Goal: Find contact information: Find contact information

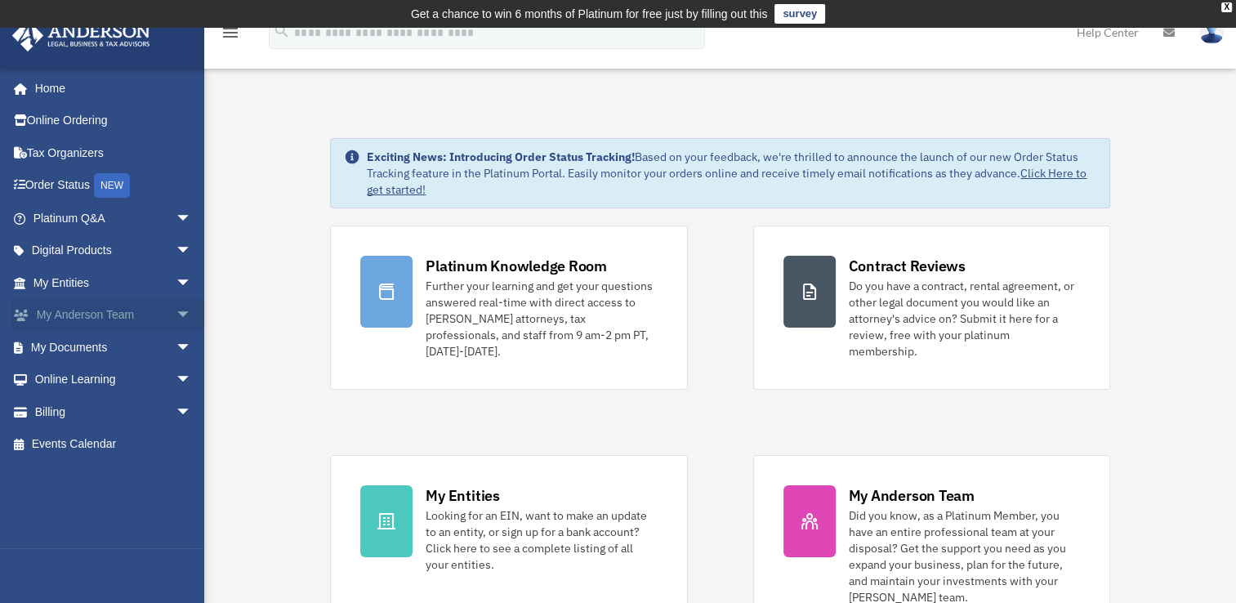
click at [52, 312] on link "My [PERSON_NAME] Team arrow_drop_down" at bounding box center [113, 315] width 205 height 33
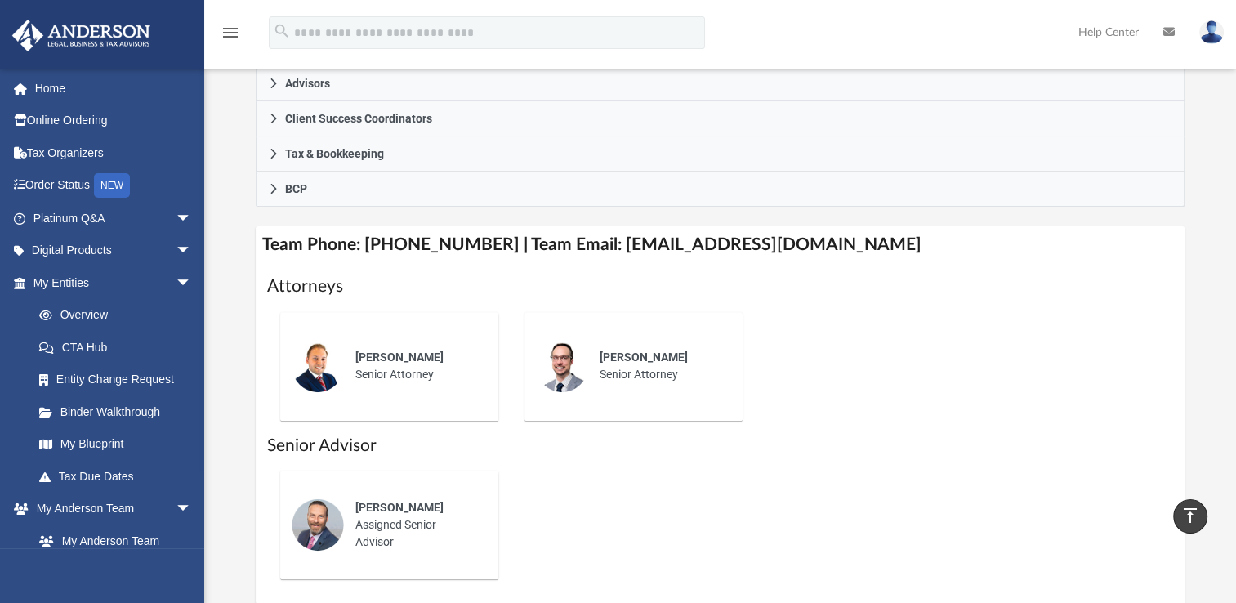
scroll to position [490, 0]
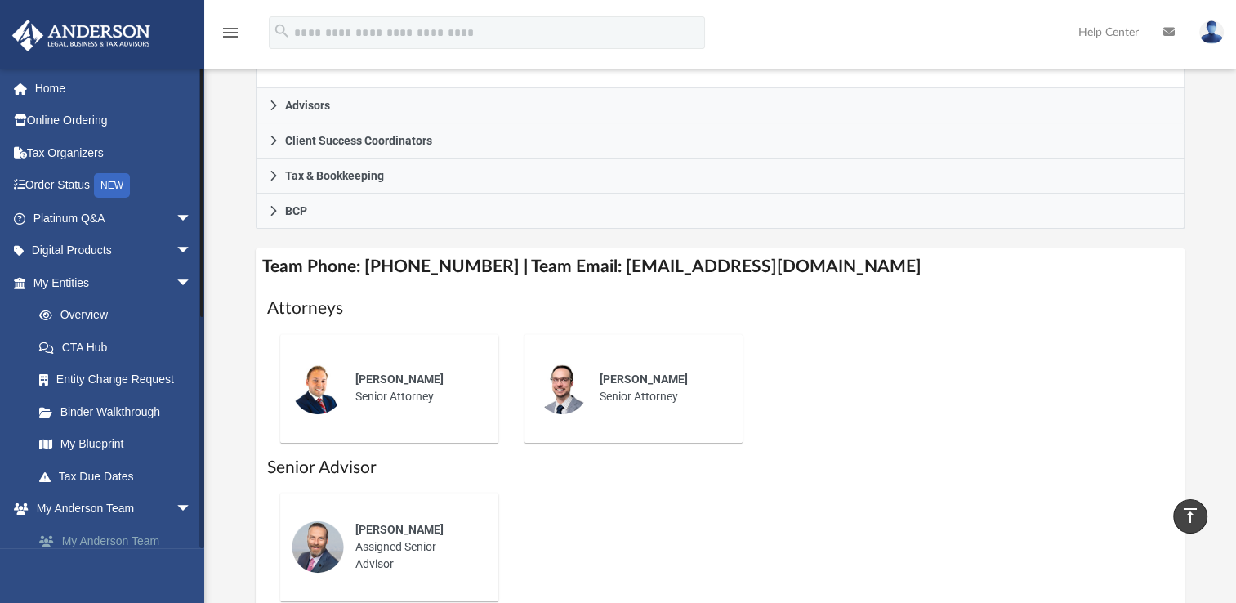
click at [95, 539] on link "My Anderson Team" at bounding box center [120, 540] width 194 height 33
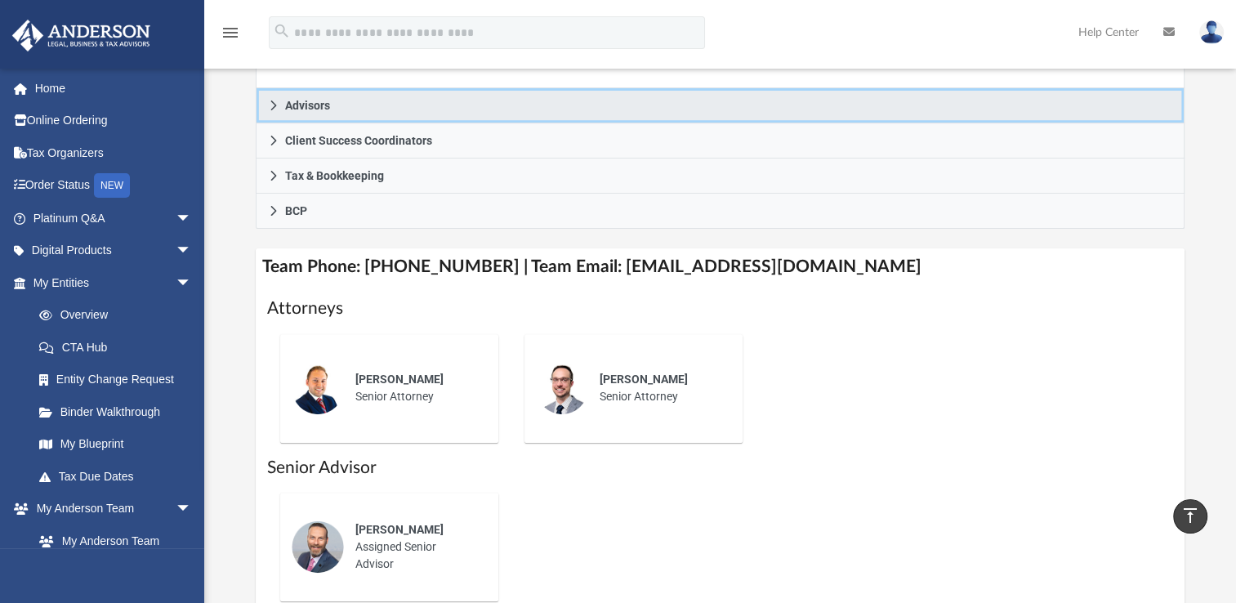
click at [301, 104] on span "Advisors" at bounding box center [307, 105] width 45 height 11
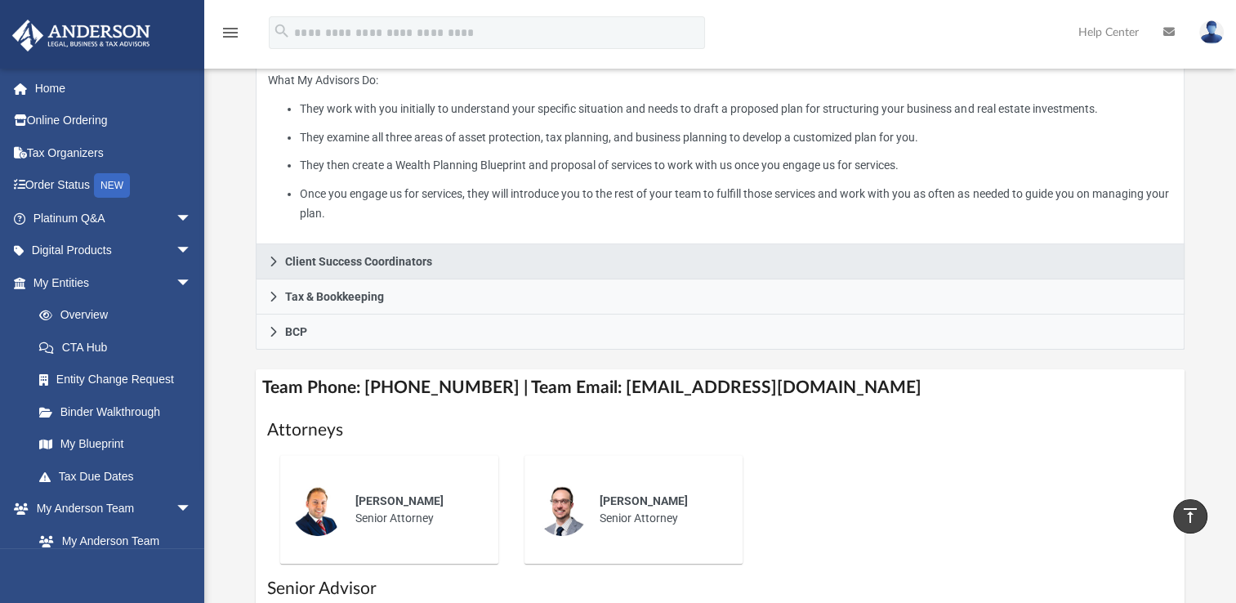
scroll to position [327, 0]
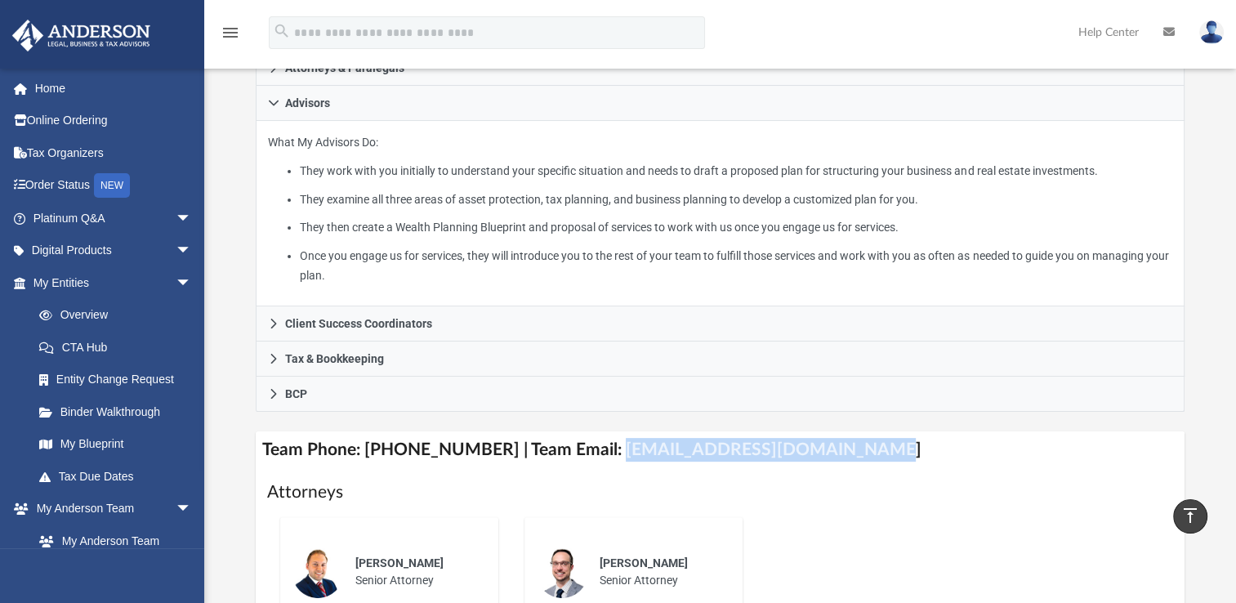
drag, startPoint x: 591, startPoint y: 443, endPoint x: 866, endPoint y: 461, distance: 274.9
click at [866, 461] on h4 "Team Phone: [PHONE_NUMBER] | Team Email: [EMAIL_ADDRESS][DOMAIN_NAME]" at bounding box center [720, 449] width 929 height 37
drag, startPoint x: 866, startPoint y: 461, endPoint x: 805, endPoint y: 451, distance: 61.2
copy h4 "[EMAIL_ADDRESS][DOMAIN_NAME]"
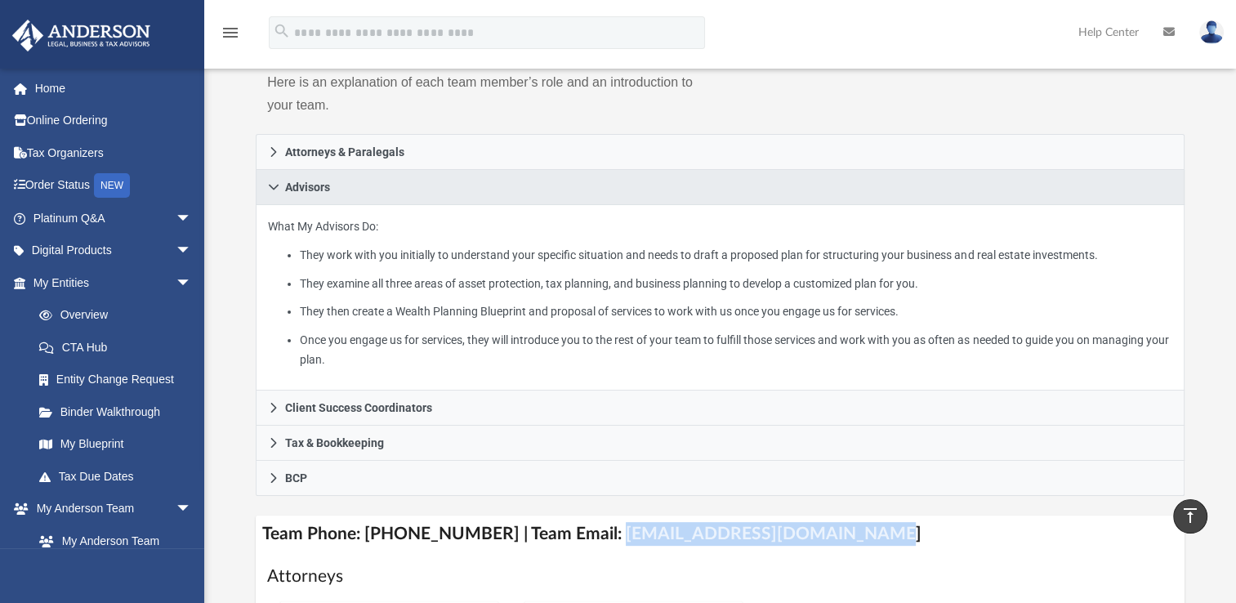
scroll to position [0, 0]
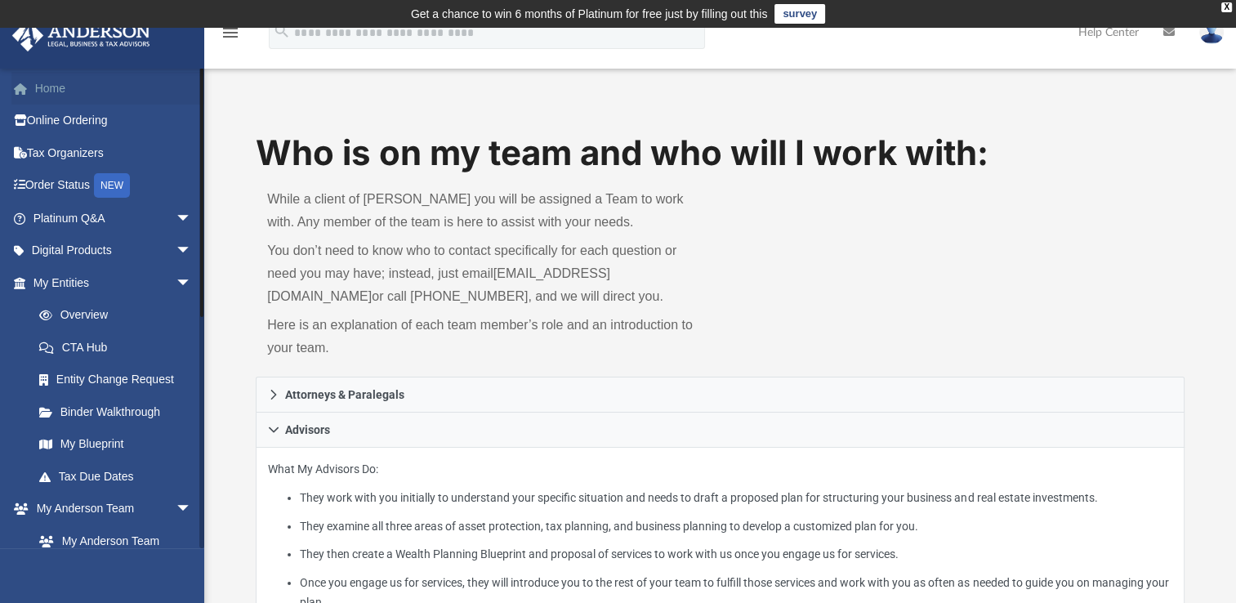
click at [59, 87] on link "Home" at bounding box center [113, 88] width 205 height 33
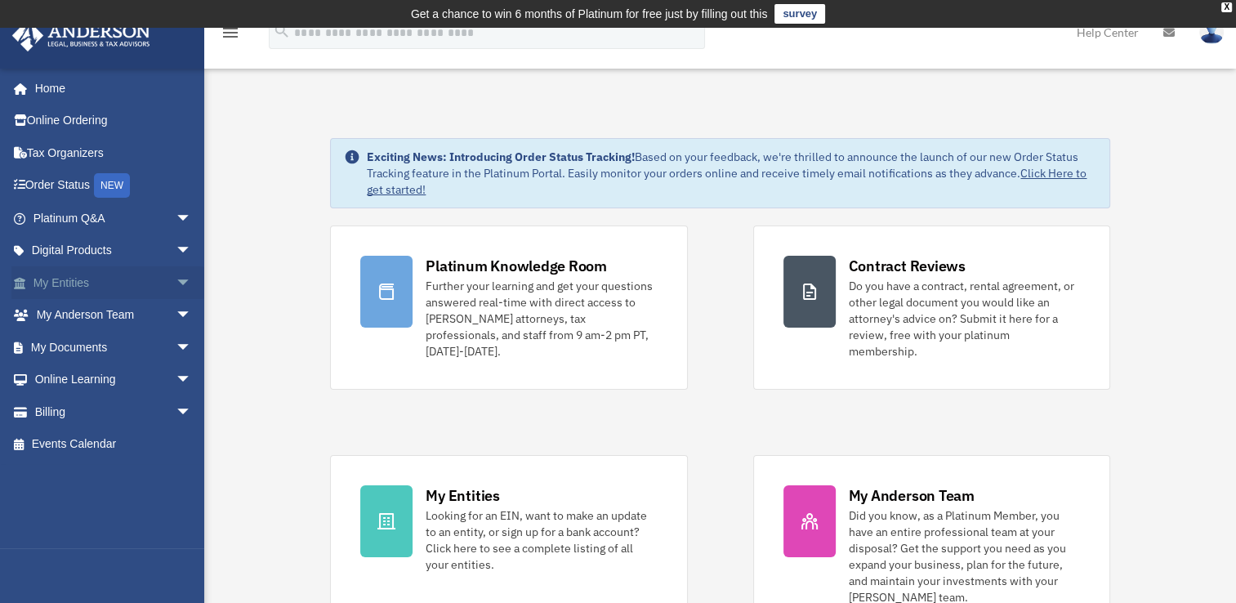
click at [57, 278] on link "My Entities arrow_drop_down" at bounding box center [113, 282] width 205 height 33
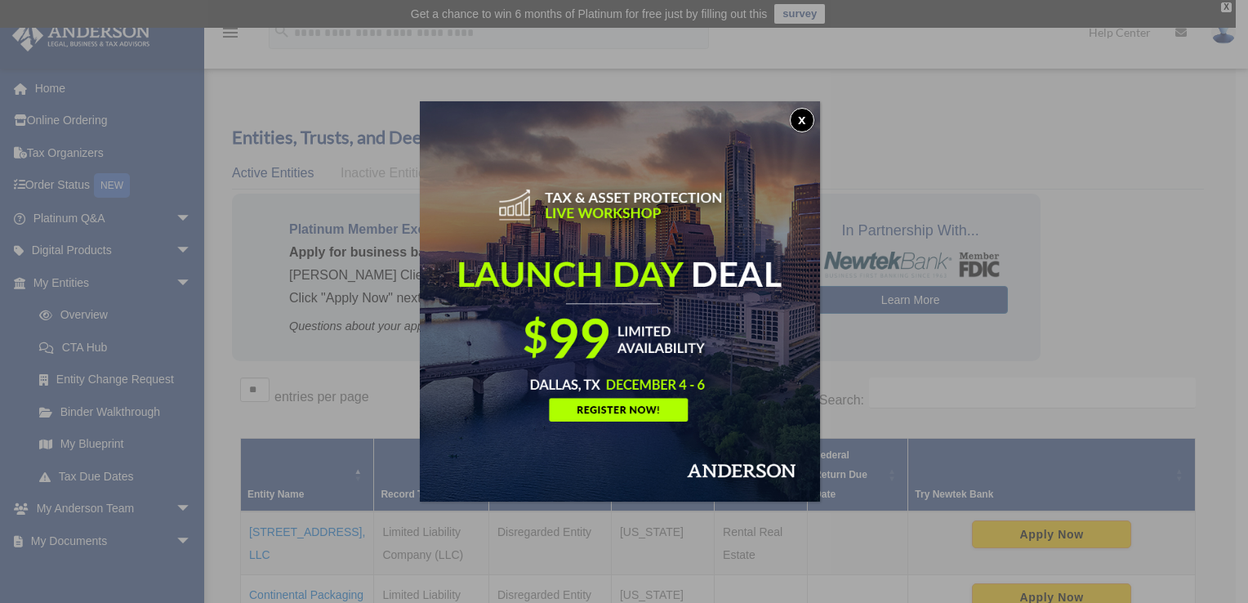
click at [808, 120] on button "x" at bounding box center [802, 120] width 24 height 24
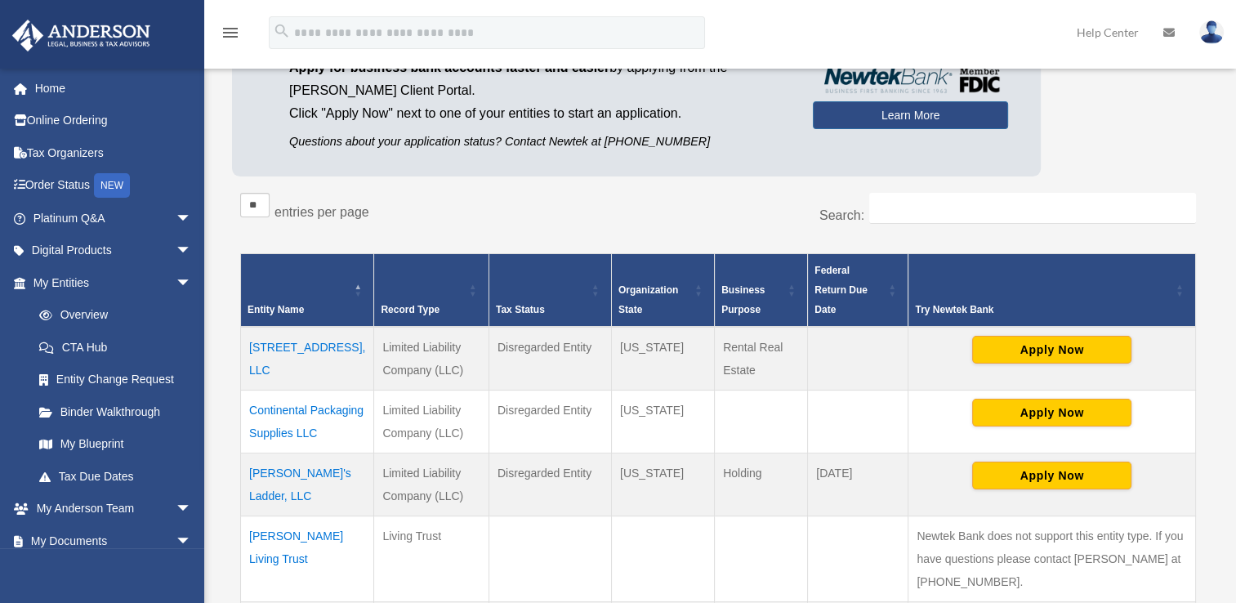
scroll to position [245, 0]
